Goal: Task Accomplishment & Management: Manage account settings

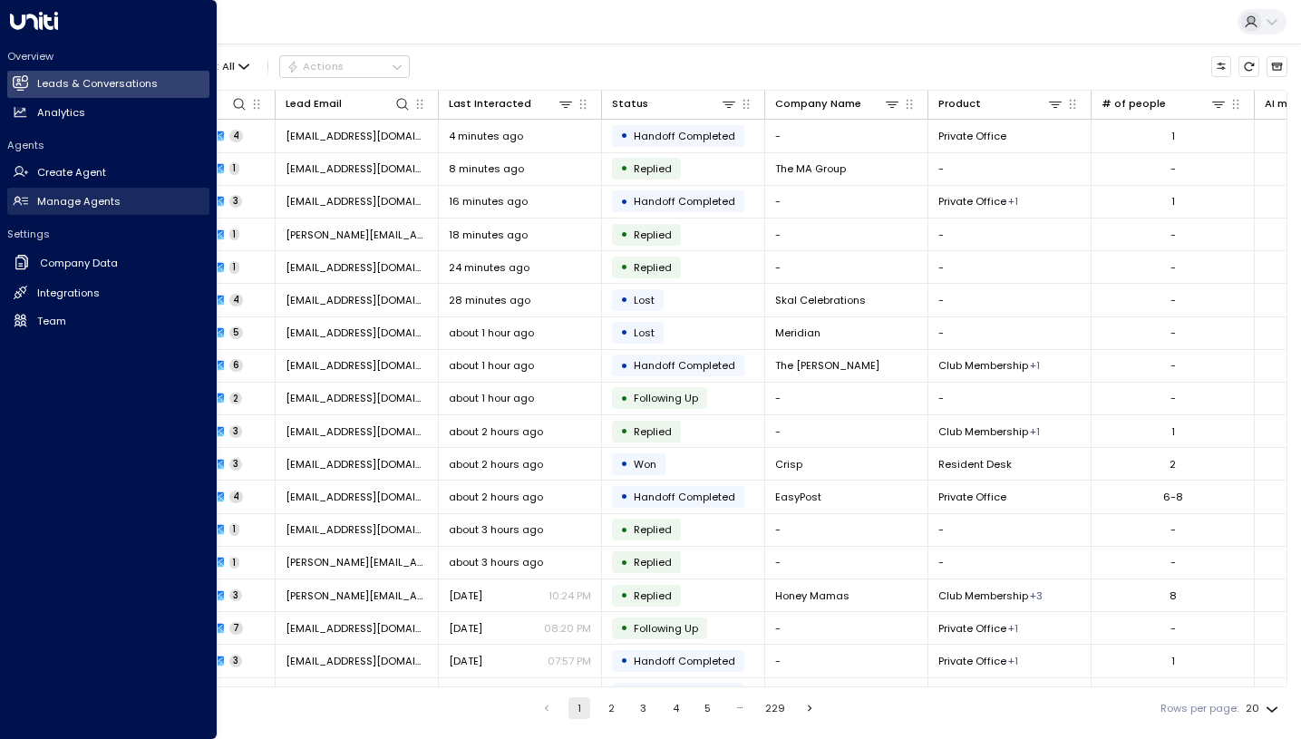
click at [68, 190] on link "Manage Agents Manage Agents" at bounding box center [108, 201] width 202 height 27
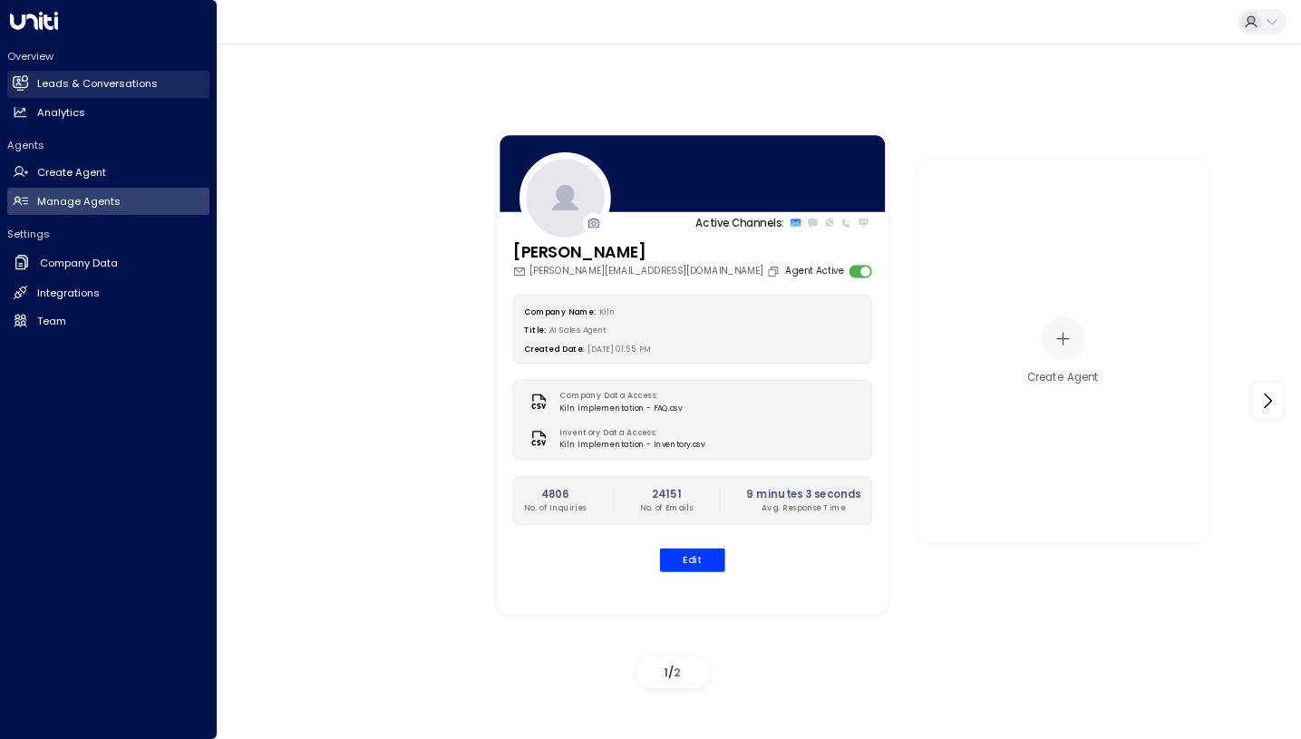
click at [16, 84] on icon at bounding box center [21, 82] width 15 height 11
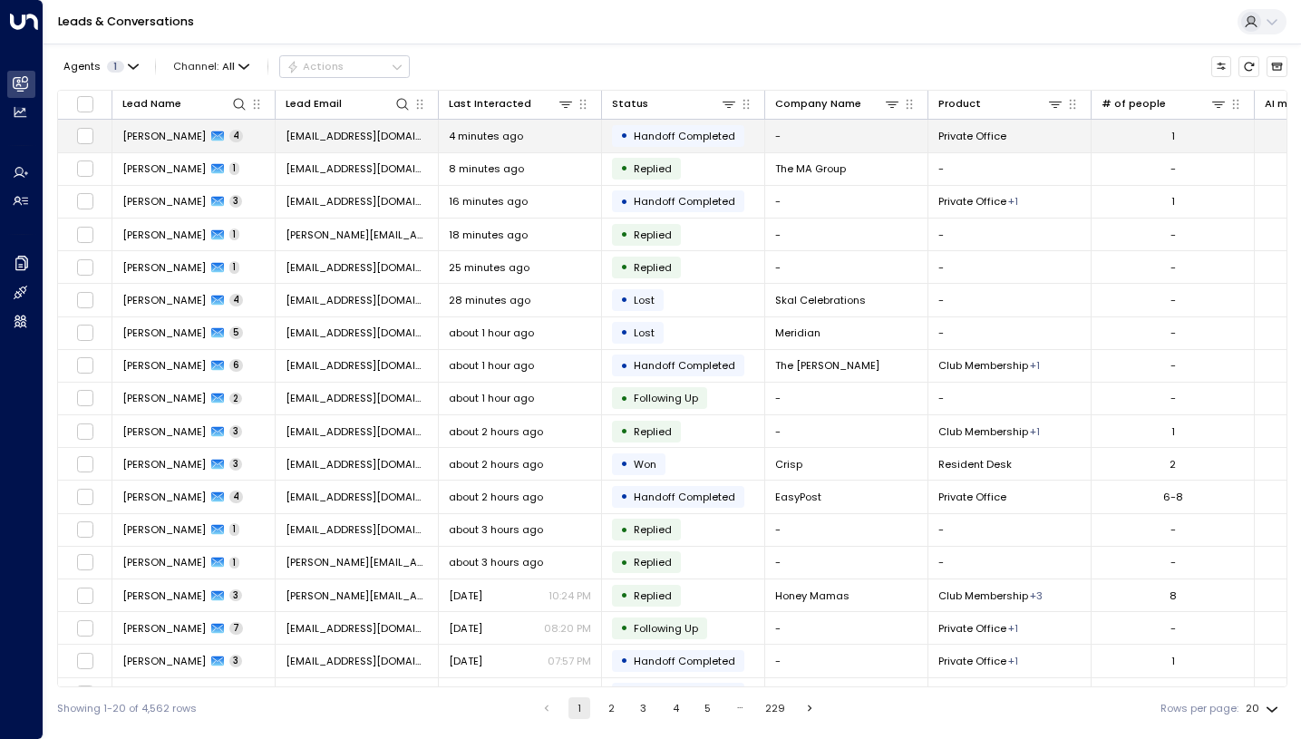
click at [211, 136] on icon at bounding box center [217, 136] width 13 height 10
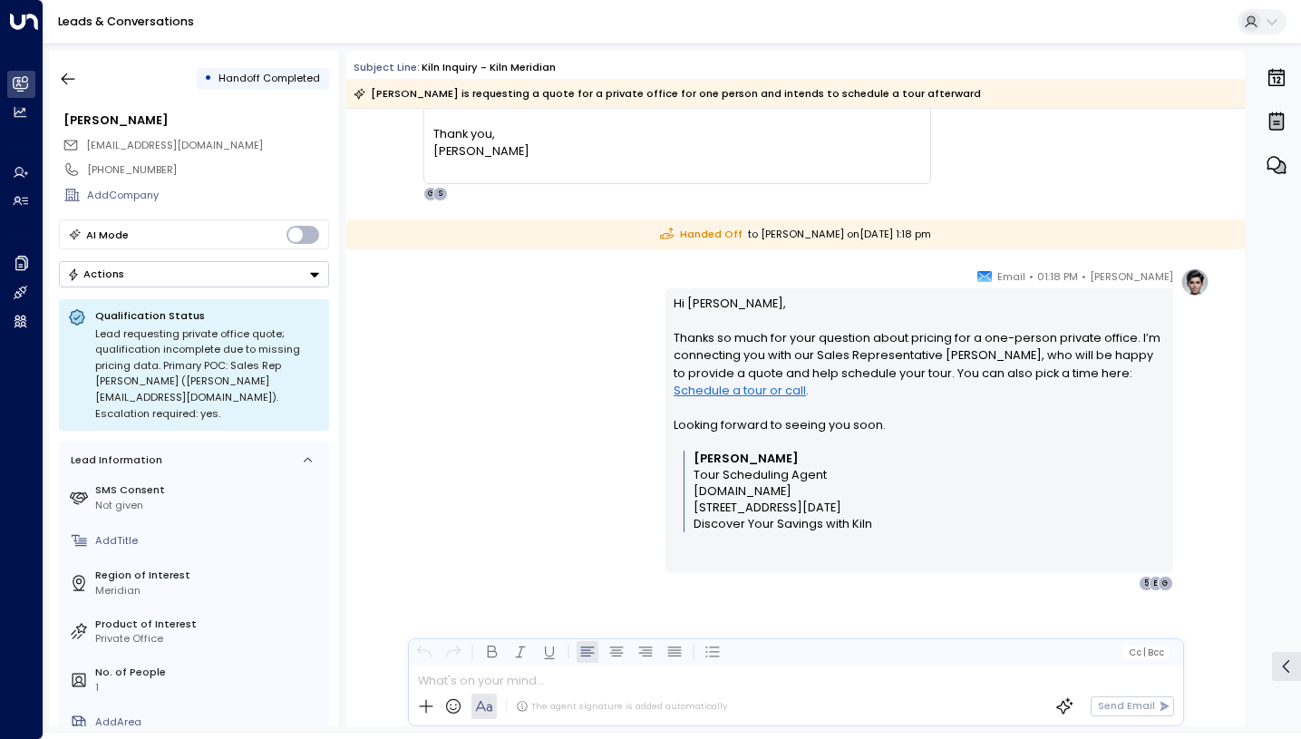
scroll to position [1882, 0]
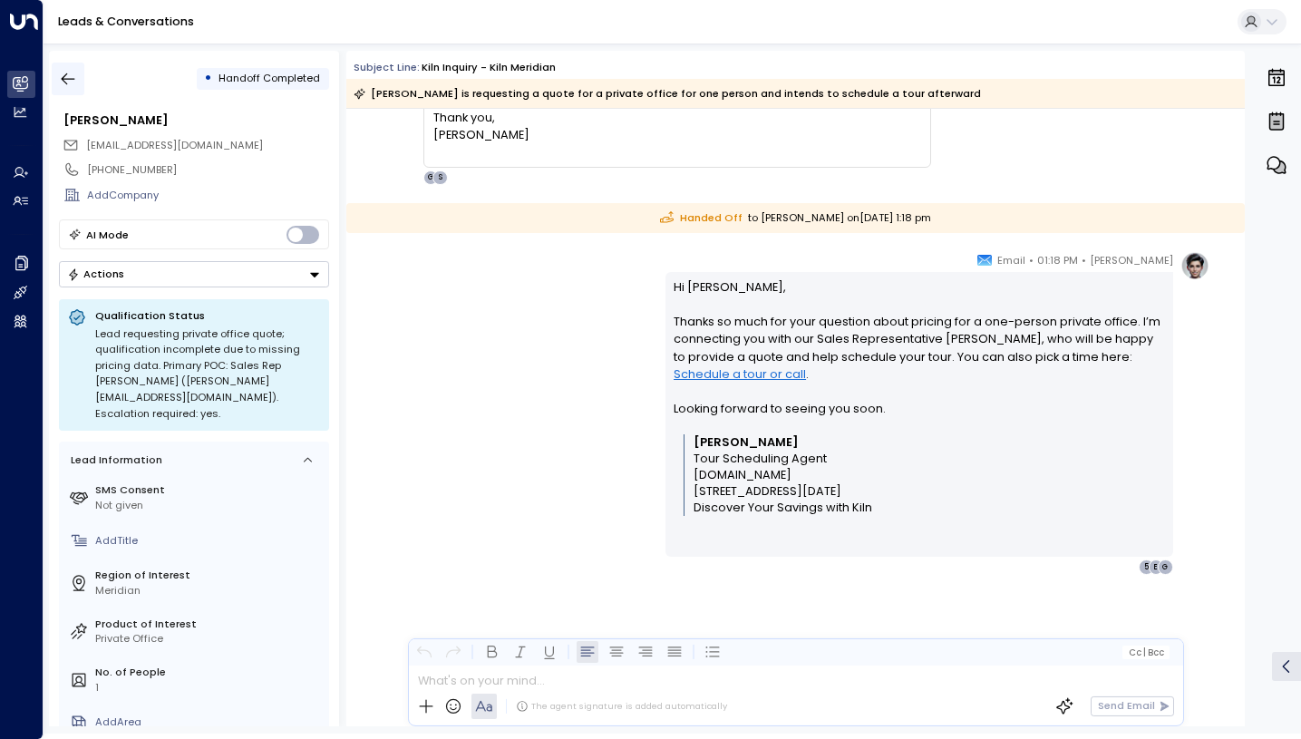
click at [71, 80] on icon "button" at bounding box center [68, 79] width 18 height 18
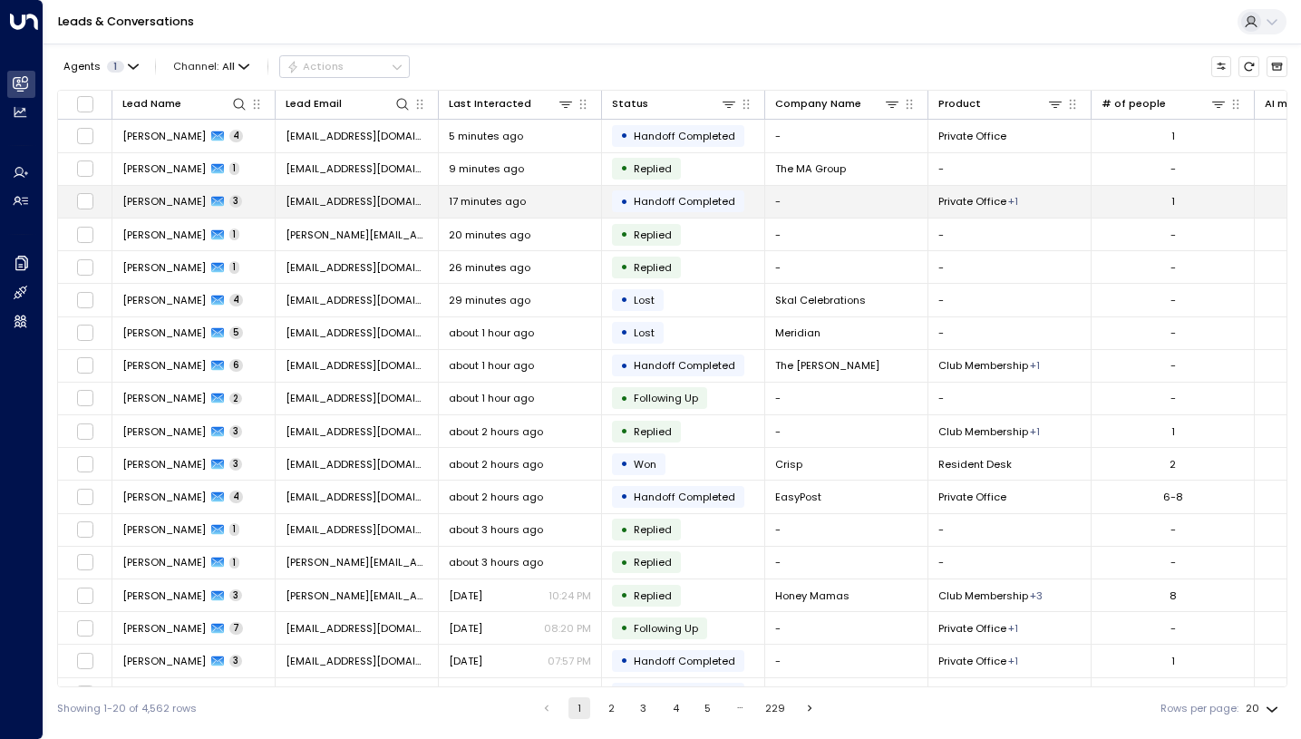
click at [211, 200] on icon at bounding box center [217, 202] width 13 height 10
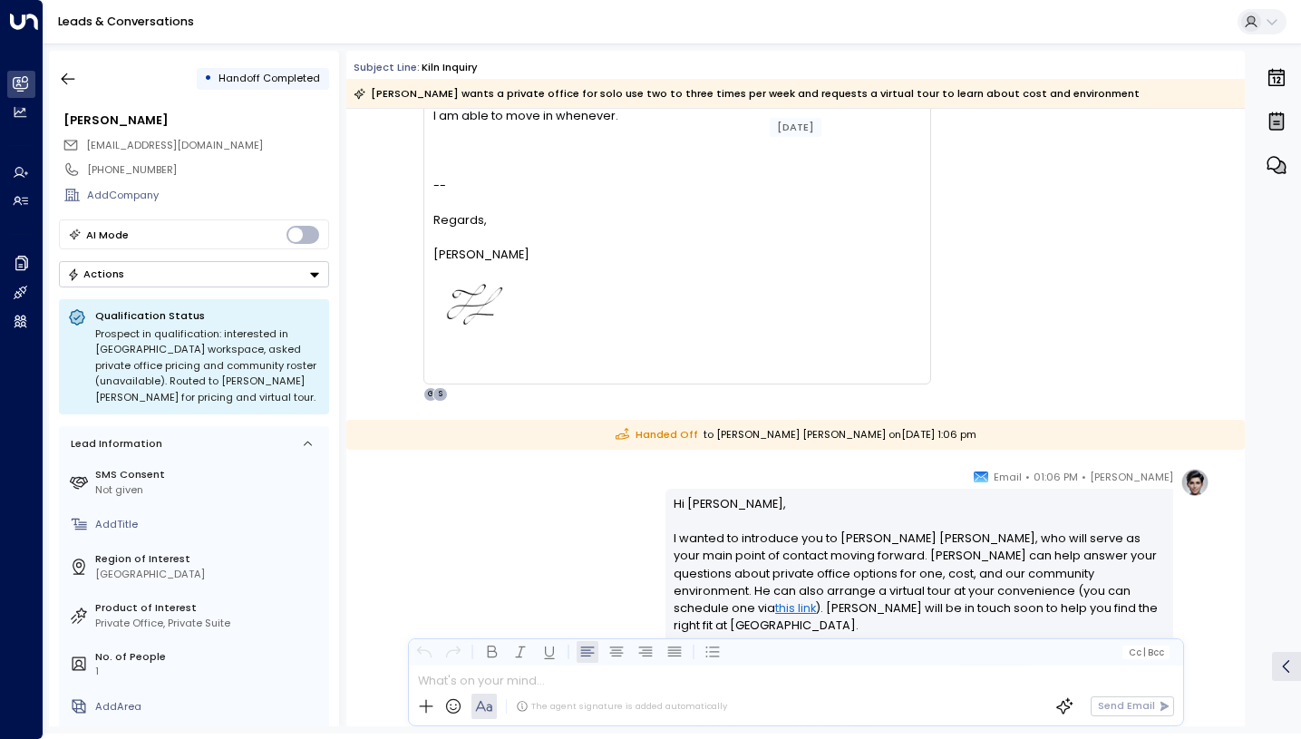
scroll to position [1417, 0]
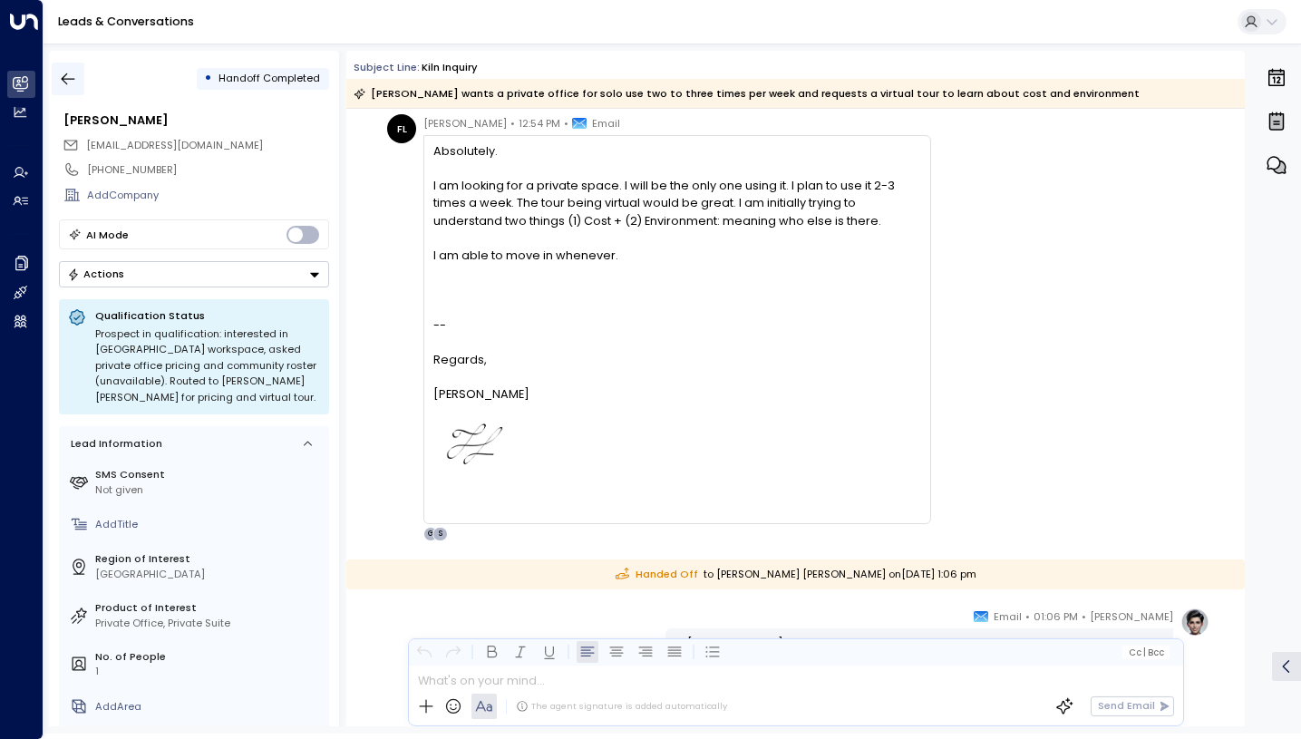
click at [73, 89] on button "button" at bounding box center [68, 79] width 33 height 33
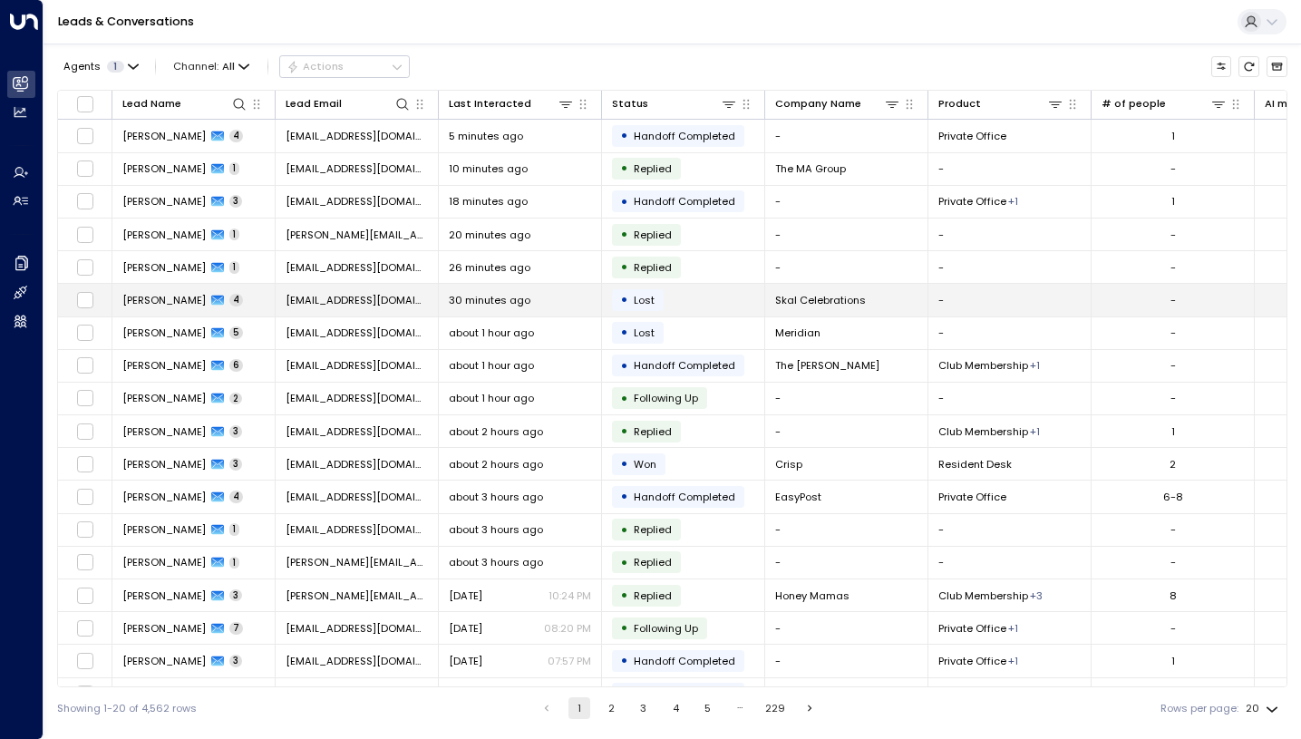
click at [211, 303] on icon at bounding box center [217, 301] width 13 height 10
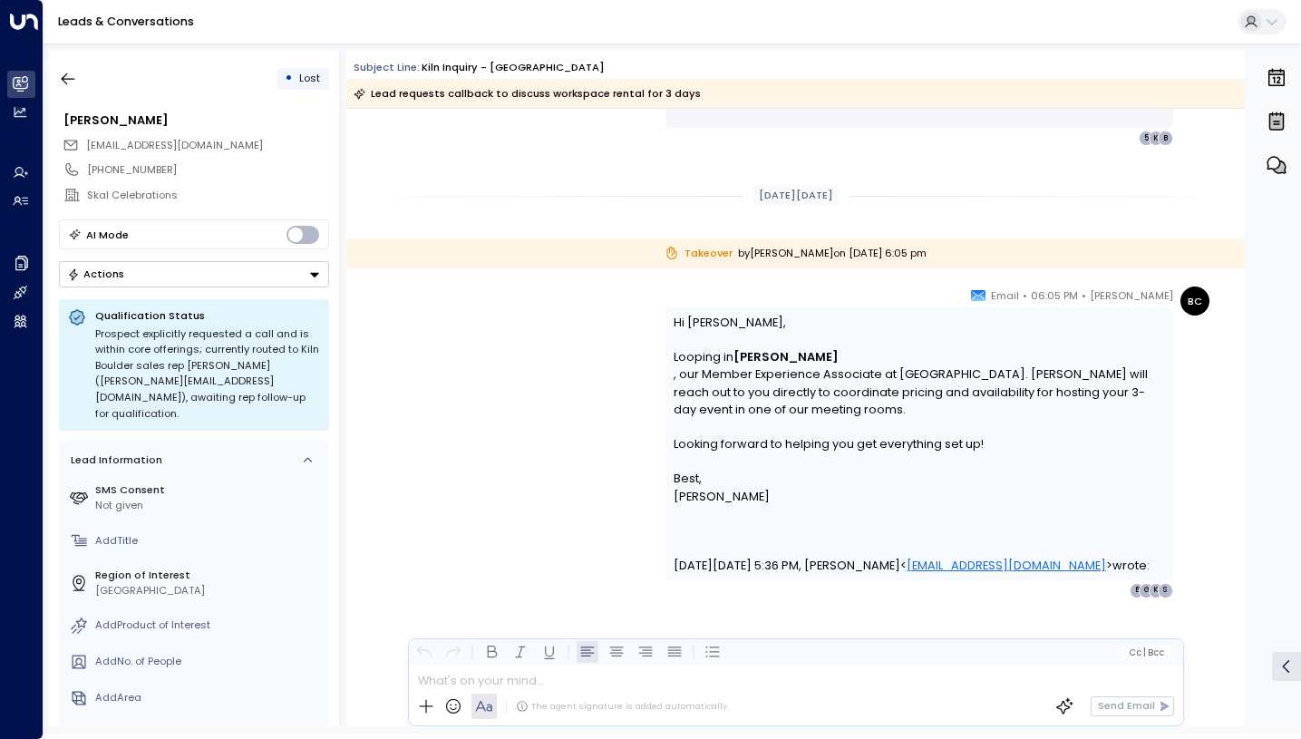
scroll to position [1930, 0]
